Goal: Find specific page/section: Find specific page/section

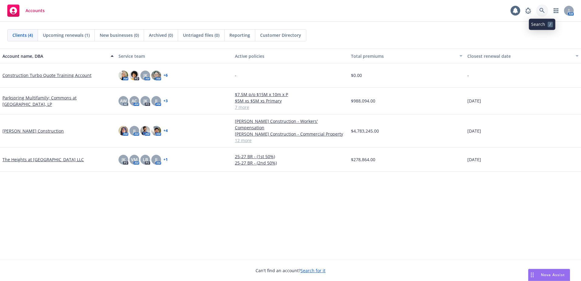
click at [538, 10] on link at bounding box center [542, 11] width 12 height 12
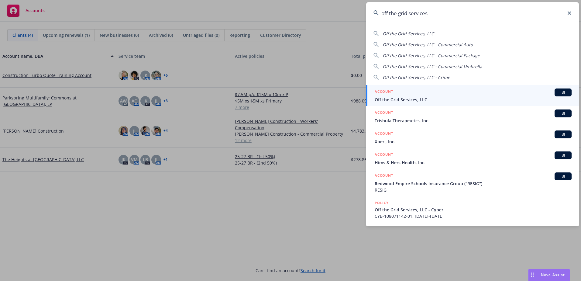
type input "off the grid services"
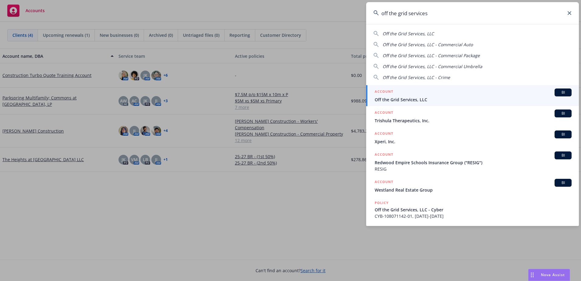
click at [422, 93] on div "ACCOUNT BI" at bounding box center [472, 92] width 197 height 8
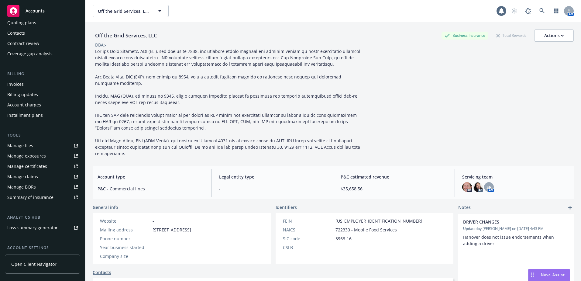
scroll to position [115, 0]
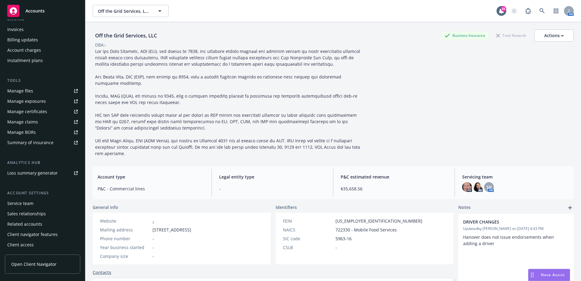
click at [24, 204] on div "Service team" at bounding box center [20, 203] width 26 height 10
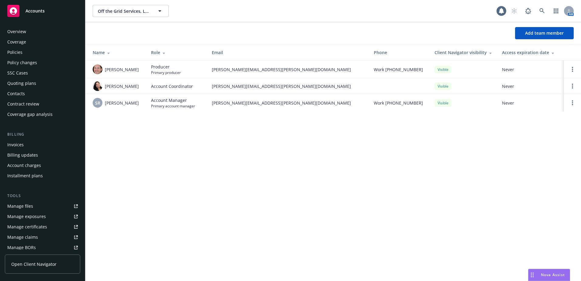
scroll to position [115, 0]
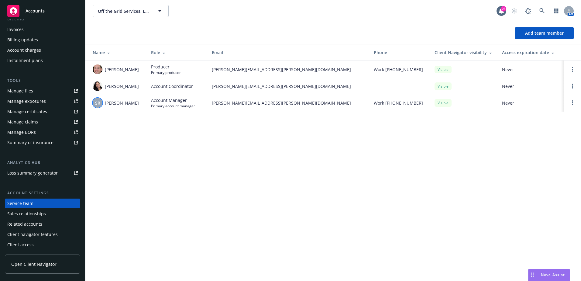
click at [97, 103] on span "SR" at bounding box center [97, 103] width 5 height 6
click at [189, 126] on div "Off the Grid Services, LLC Off the Grid Services, LLC 26 AM Add team member Nam…" at bounding box center [332, 140] width 495 height 281
